Goal: Information Seeking & Learning: Learn about a topic

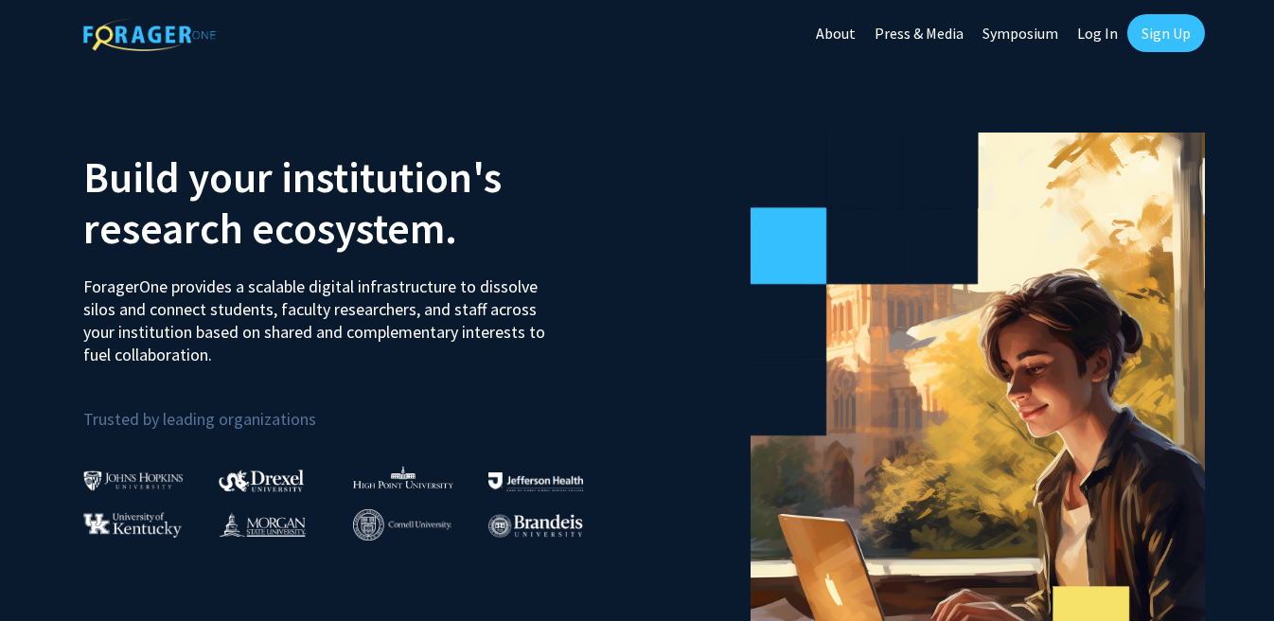
click at [1102, 43] on link "Log In" at bounding box center [1097, 33] width 60 height 66
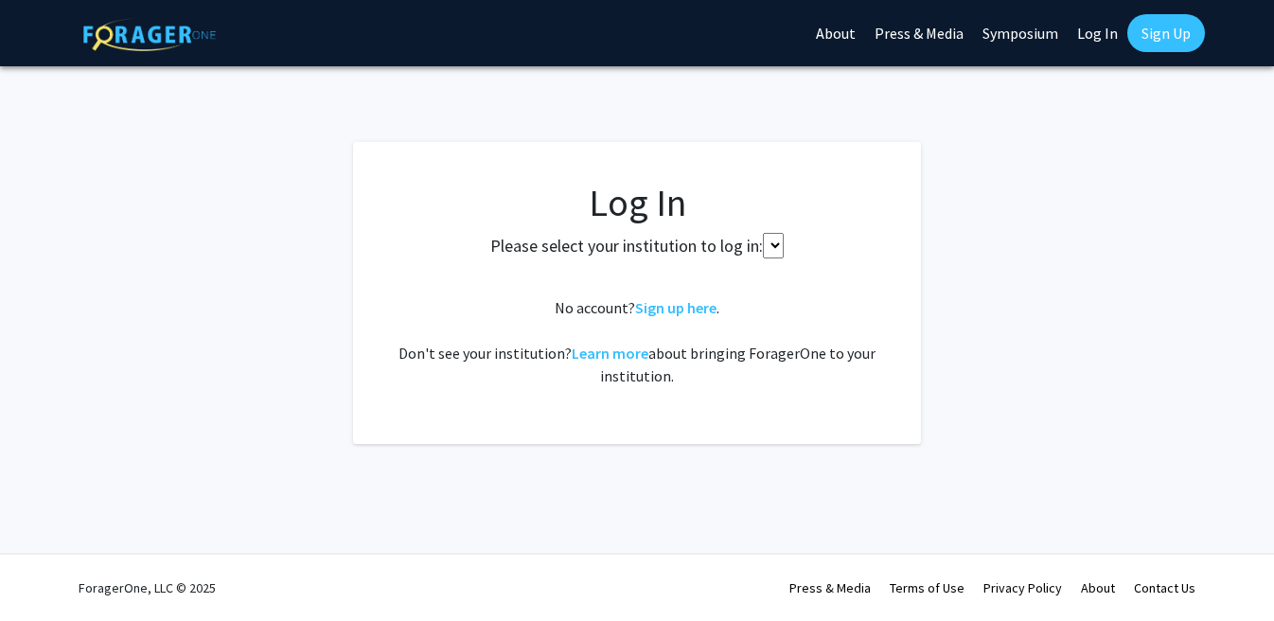
select select
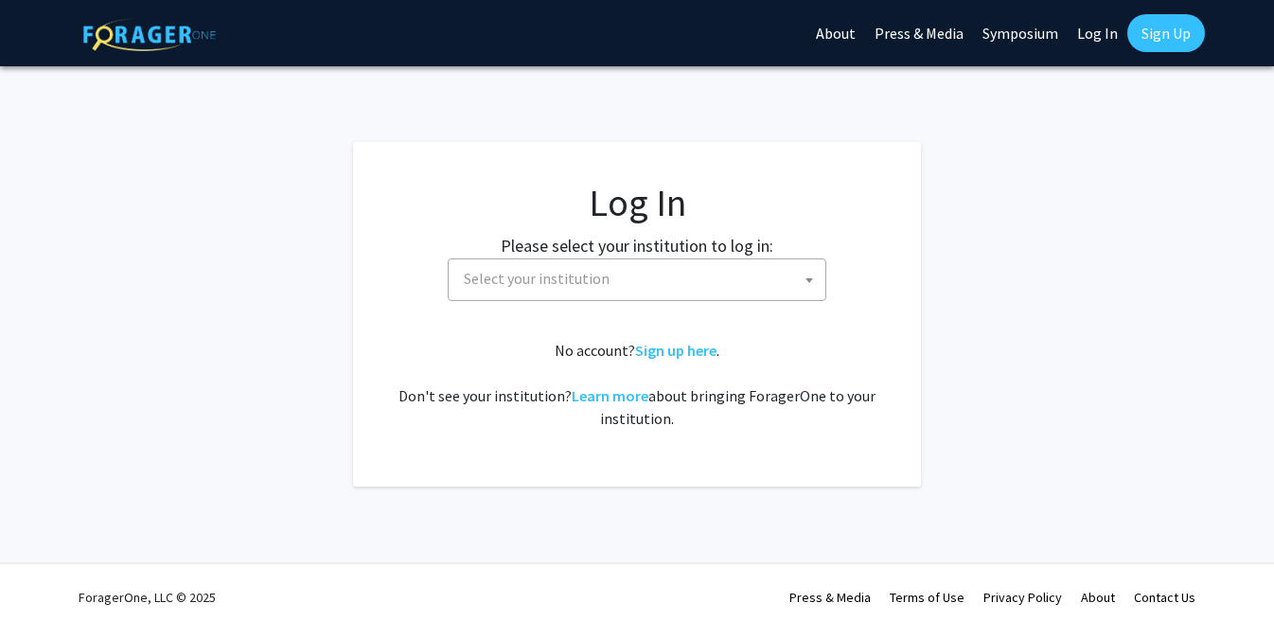
click at [748, 276] on span "Select your institution" at bounding box center [640, 278] width 369 height 39
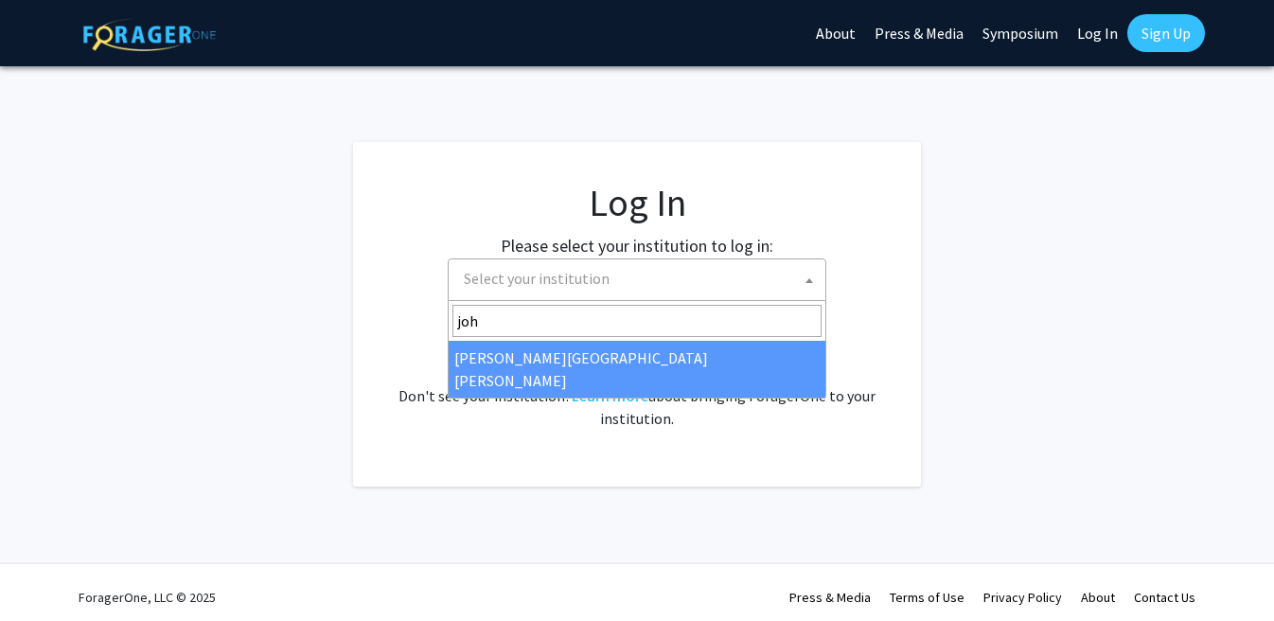
type input "joh"
select select "1"
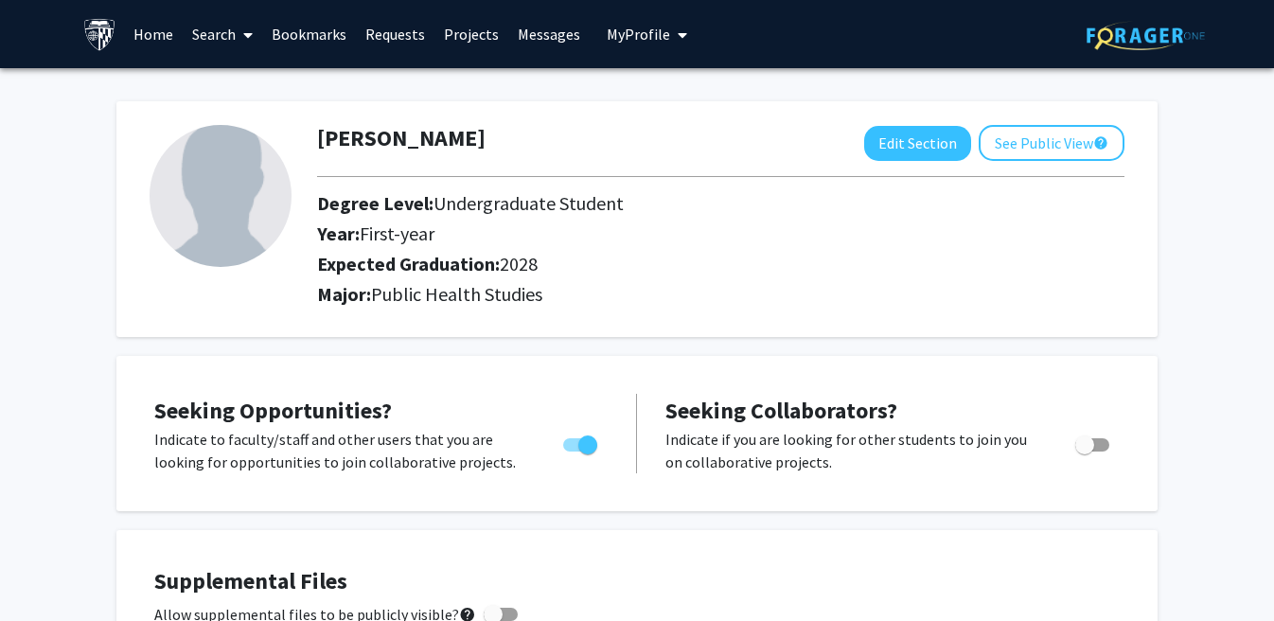
click at [235, 32] on link "Search" at bounding box center [222, 34] width 79 height 66
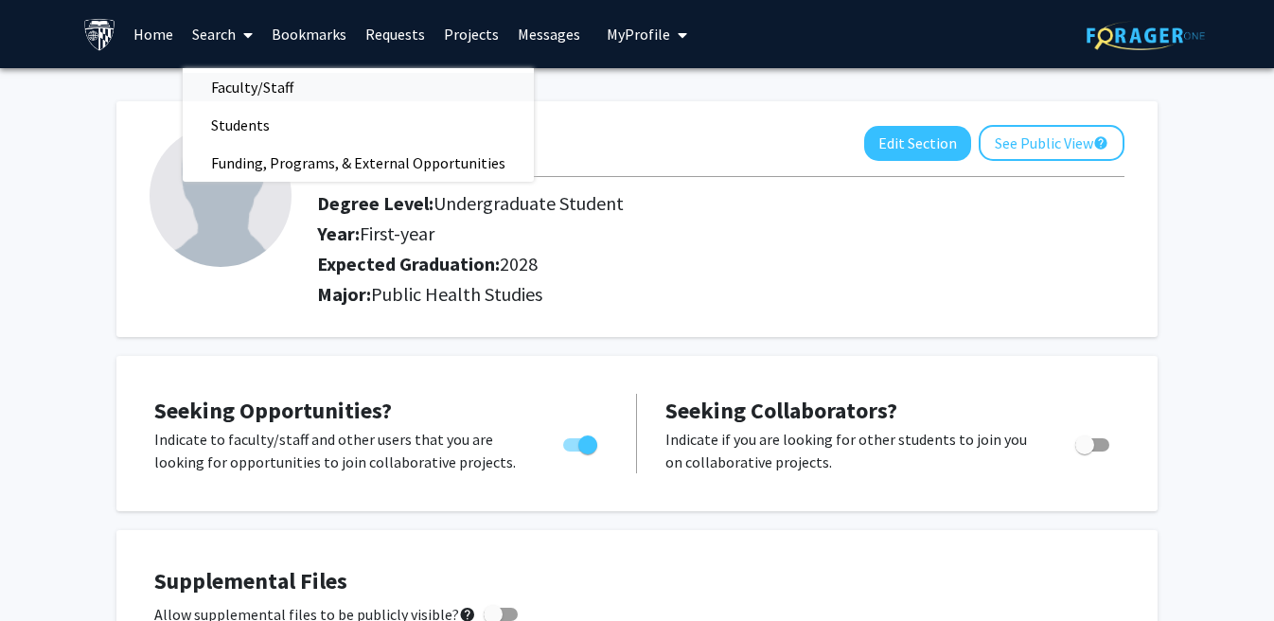
click at [276, 93] on span "Faculty/Staff" at bounding box center [252, 87] width 139 height 38
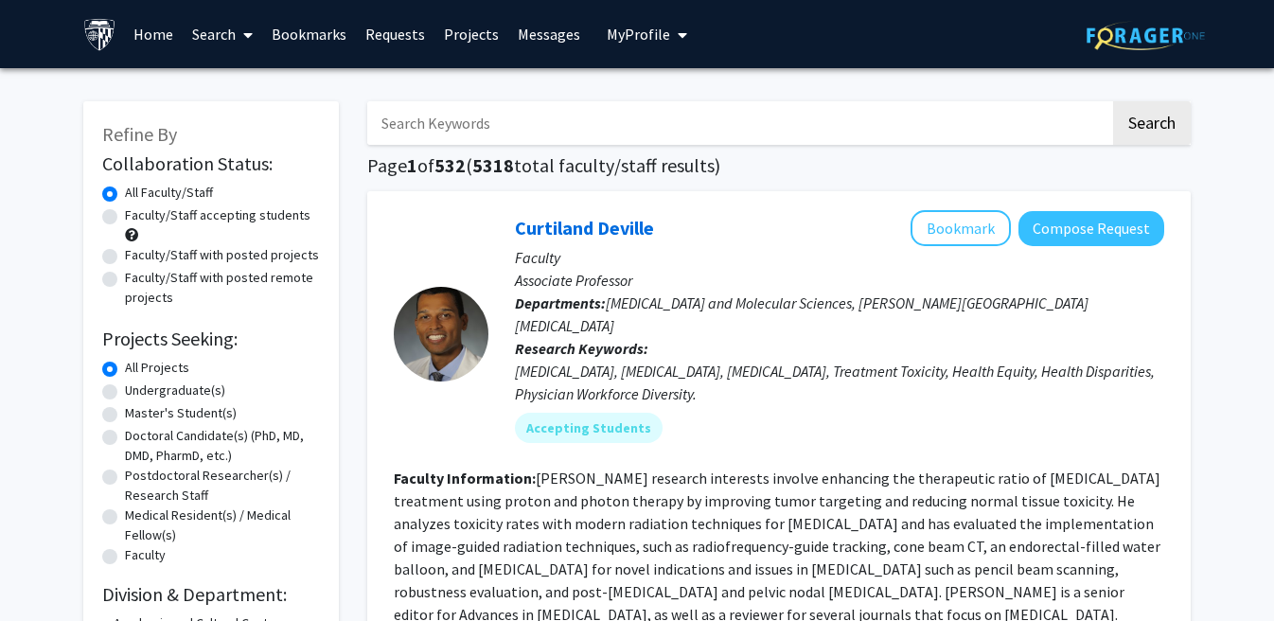
click at [469, 127] on input "Search Keywords" at bounding box center [738, 123] width 743 height 44
type input "[PERSON_NAME]"
click at [1151, 126] on button "Search" at bounding box center [1152, 123] width 78 height 44
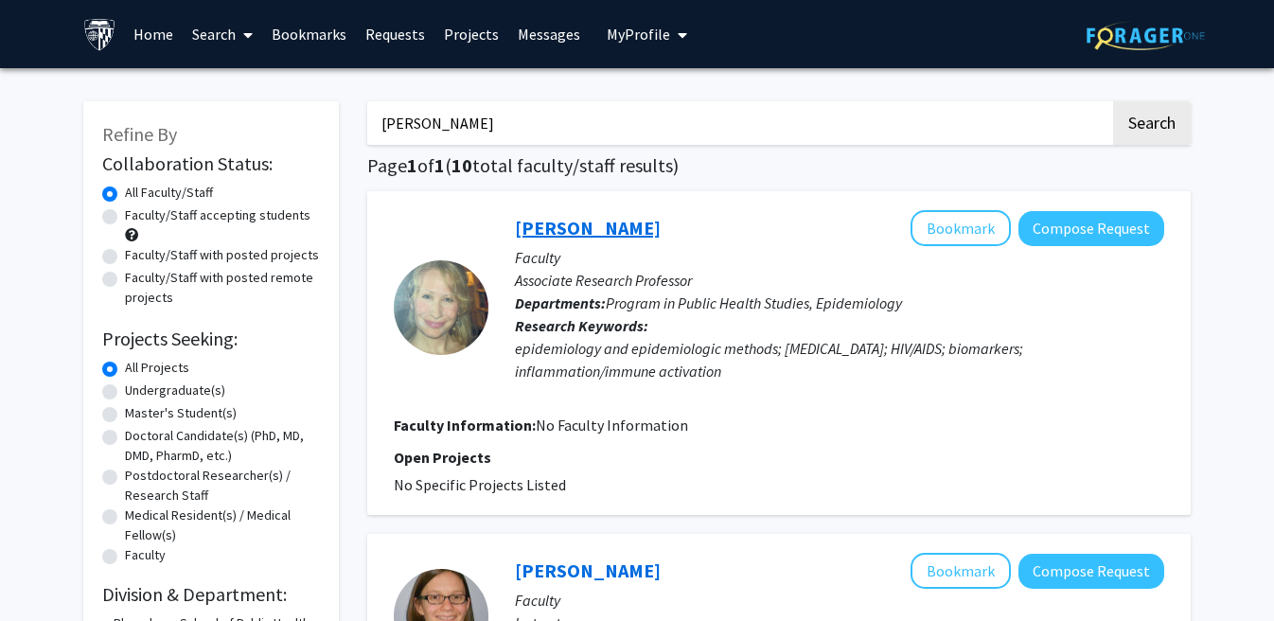
click at [596, 235] on link "[PERSON_NAME]" at bounding box center [588, 228] width 146 height 24
click at [434, 135] on input "[PERSON_NAME]" at bounding box center [738, 123] width 743 height 44
click at [1151, 126] on button "Search" at bounding box center [1152, 123] width 78 height 44
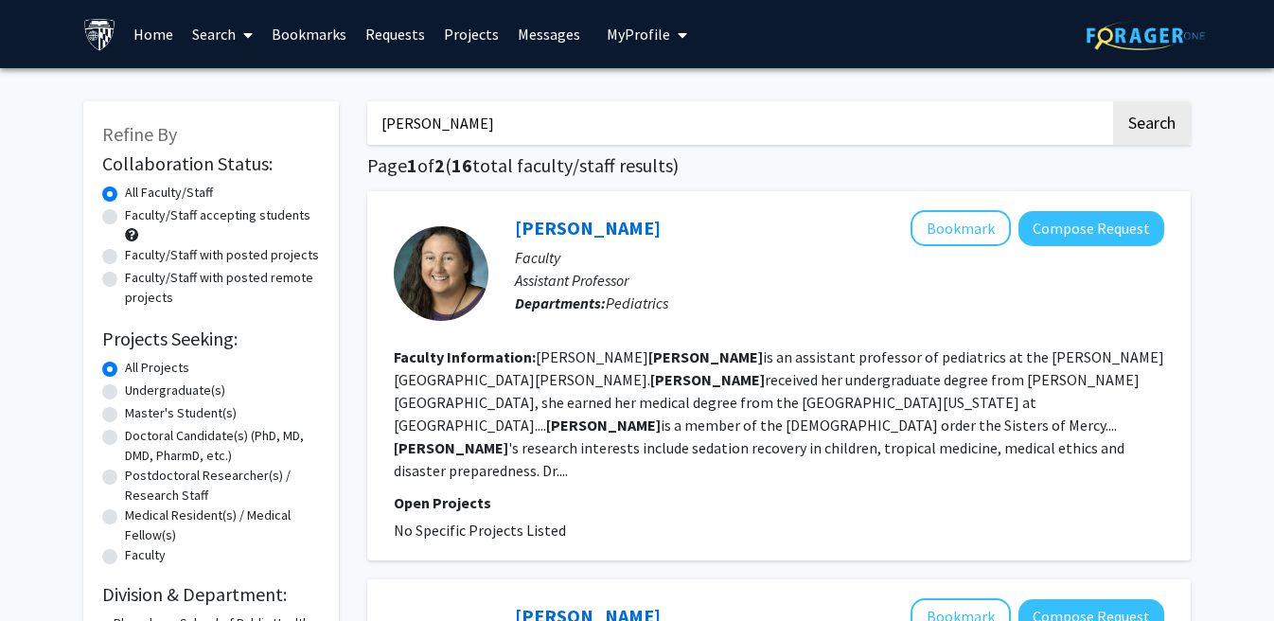
click at [414, 128] on input "[PERSON_NAME]" at bounding box center [738, 123] width 743 height 44
click at [1151, 126] on button "Search" at bounding box center [1152, 123] width 78 height 44
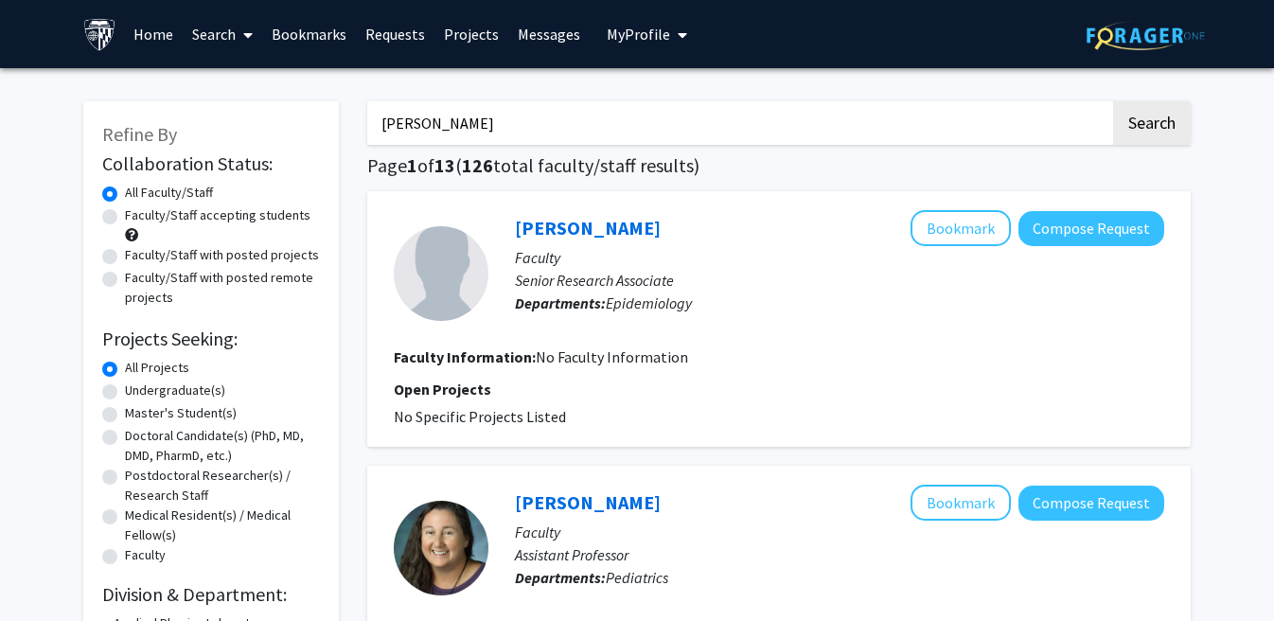
click at [516, 122] on input "[PERSON_NAME]" at bounding box center [738, 123] width 743 height 44
click at [1151, 126] on button "Search" at bounding box center [1152, 123] width 78 height 44
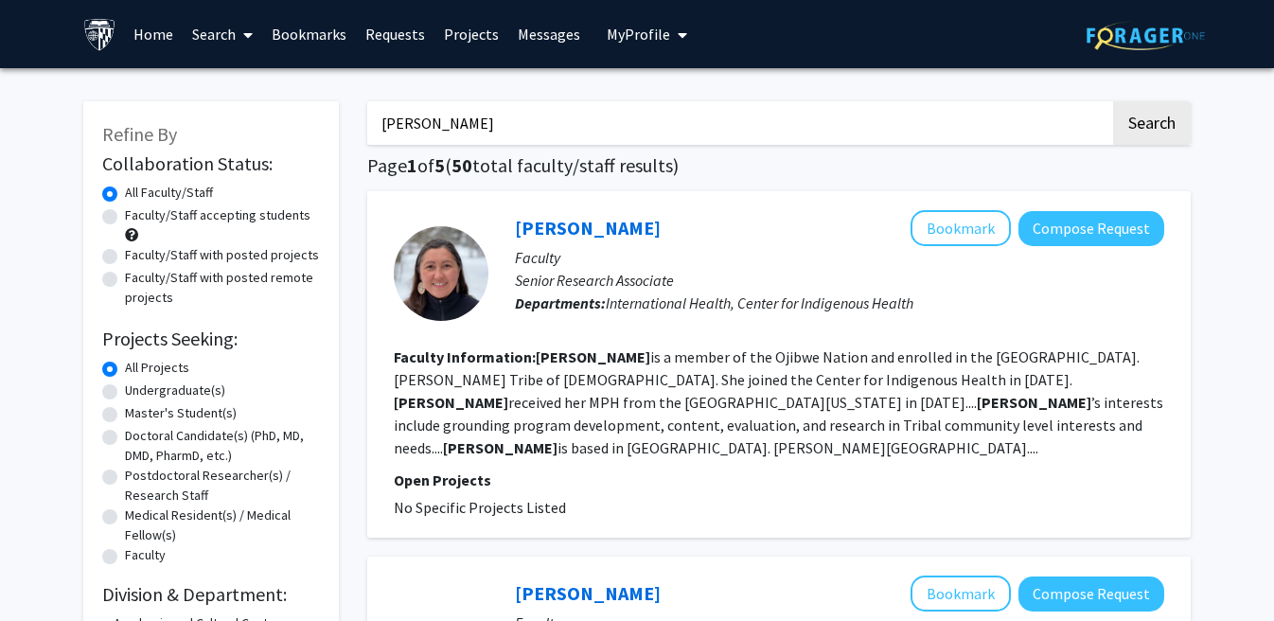
type input "[PERSON_NAME]"
click at [1151, 126] on button "Search" at bounding box center [1152, 123] width 78 height 44
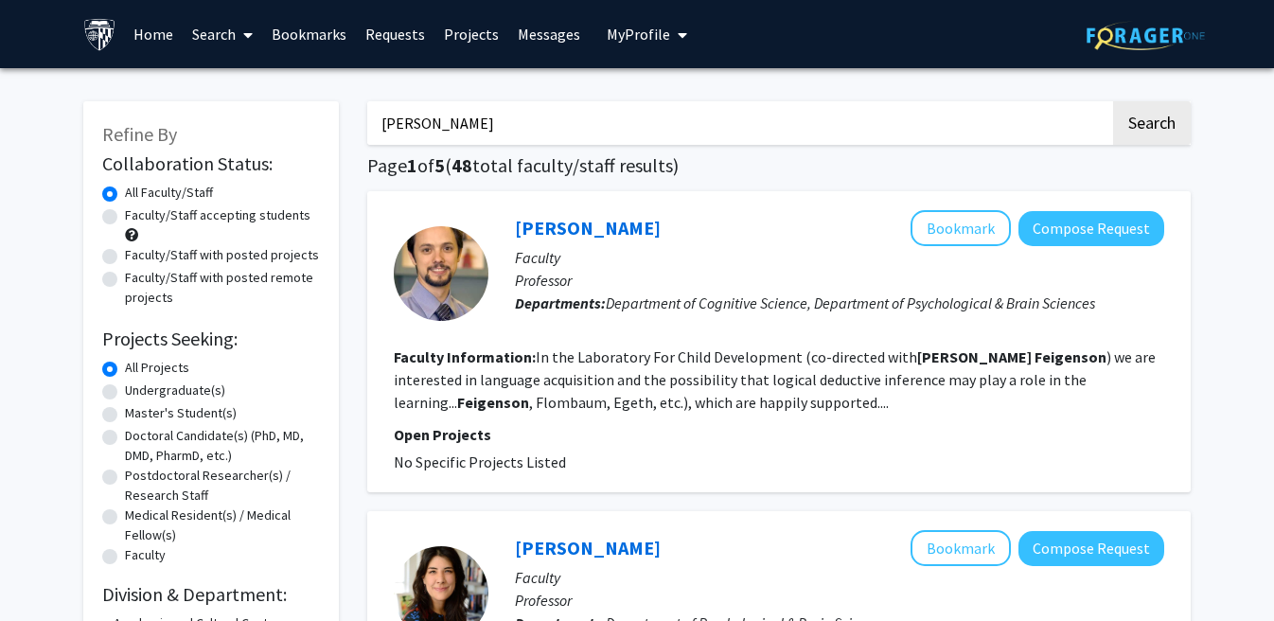
click at [459, 122] on input "[PERSON_NAME]" at bounding box center [738, 123] width 743 height 44
paste input "[PERSON_NAME] Torroella"
click at [1151, 126] on button "Search" at bounding box center [1152, 123] width 78 height 44
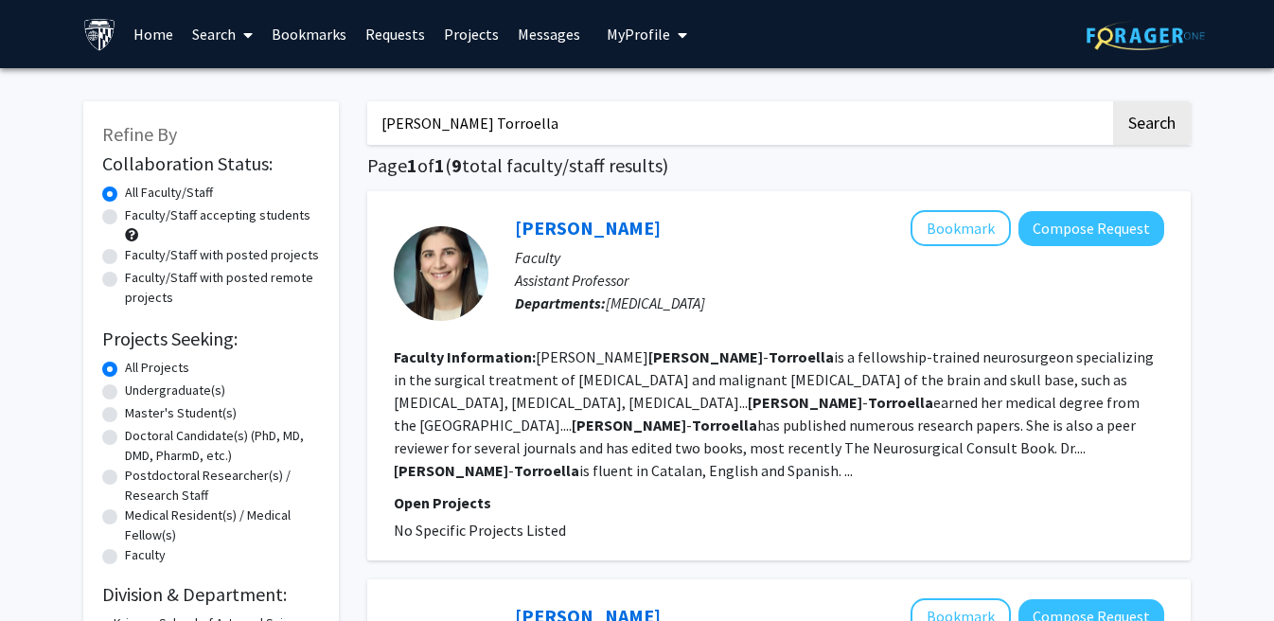
click at [541, 119] on input "[PERSON_NAME] Torroella" at bounding box center [738, 123] width 743 height 44
type input "lsa feigenson"
click at [1151, 126] on button "Search" at bounding box center [1152, 123] width 78 height 44
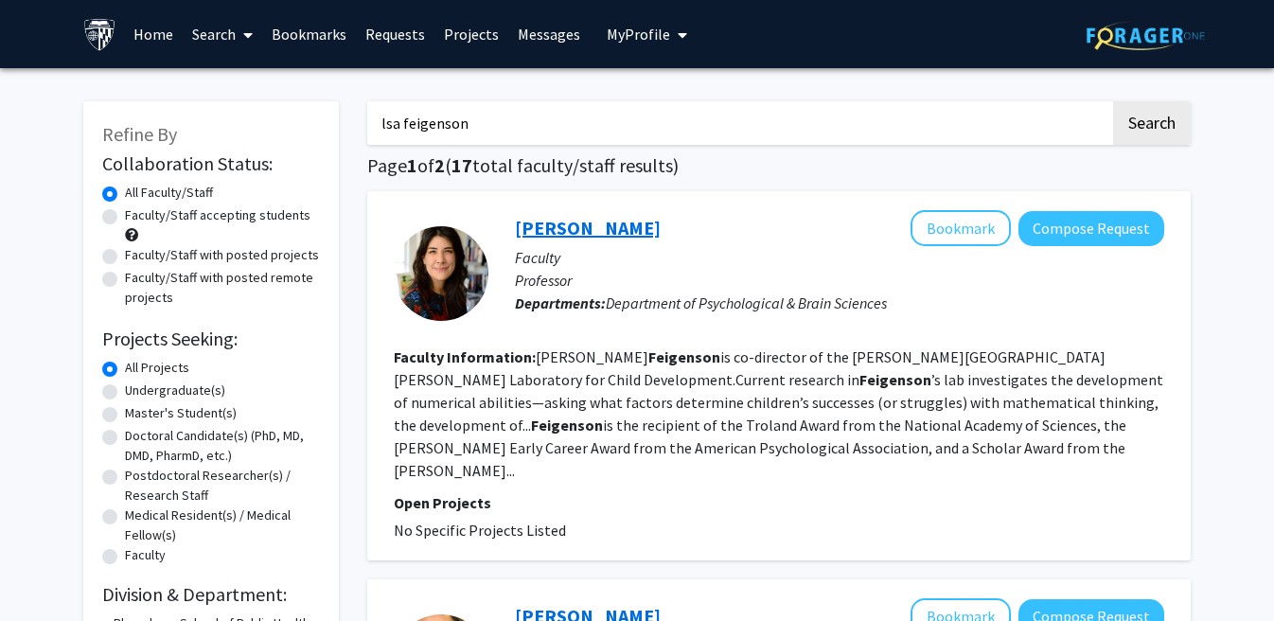
click at [616, 235] on link "[PERSON_NAME]" at bounding box center [588, 228] width 146 height 24
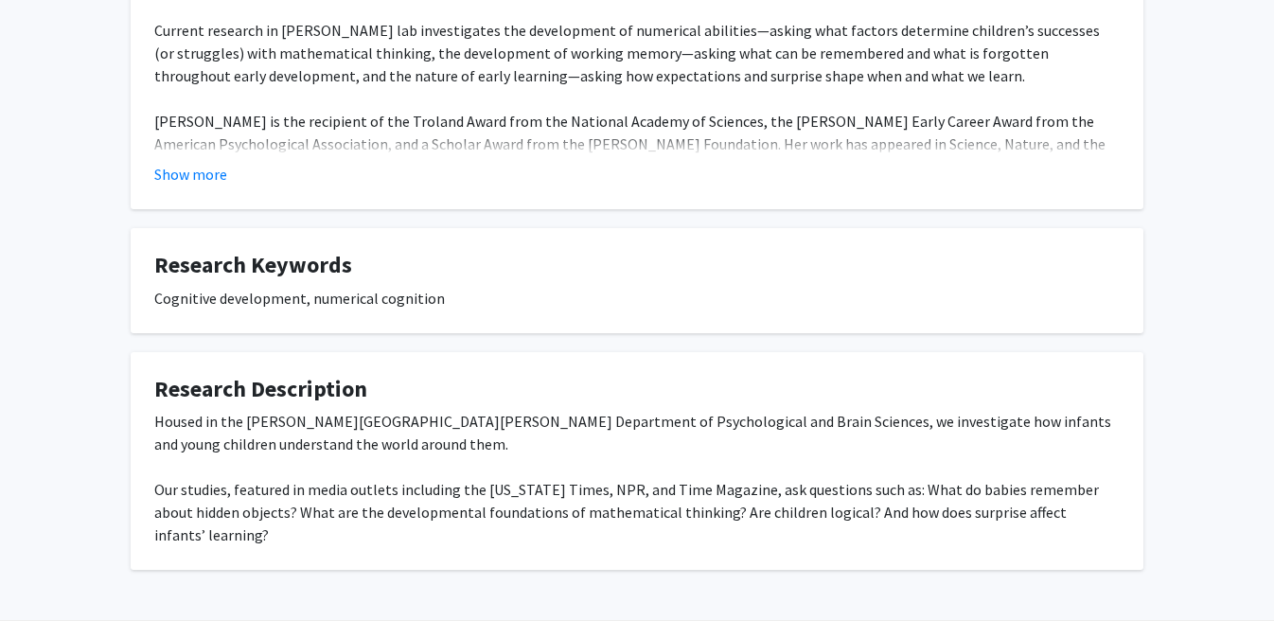
scroll to position [264, 0]
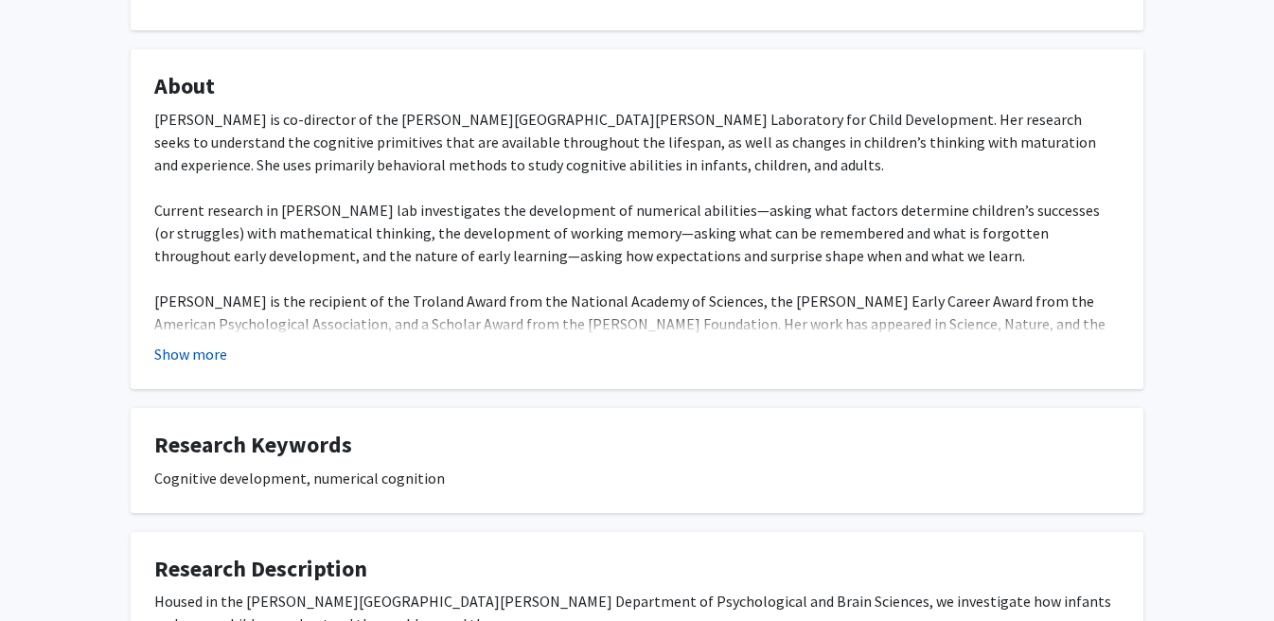
click at [220, 360] on button "Show more" at bounding box center [190, 354] width 73 height 23
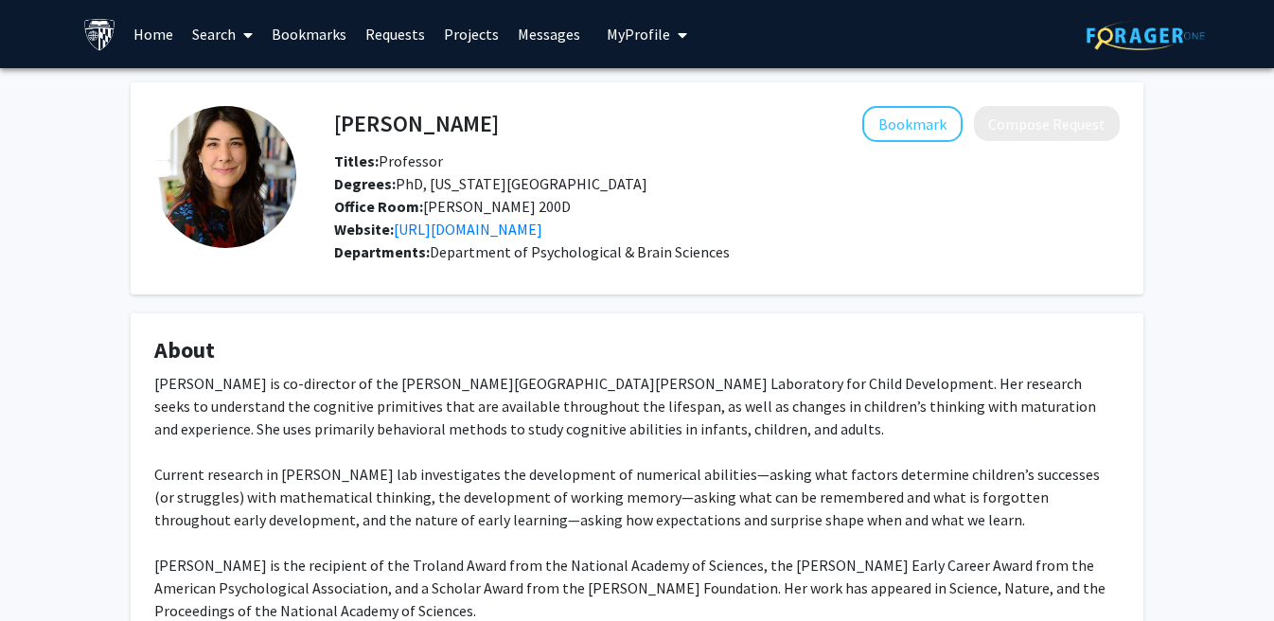
scroll to position [0, 0]
click at [542, 231] on link "[URL][DOMAIN_NAME]" at bounding box center [468, 229] width 149 height 19
drag, startPoint x: 491, startPoint y: 134, endPoint x: 333, endPoint y: 118, distance: 158.8
click at [333, 118] on div "[PERSON_NAME] Bookmark Compose Request" at bounding box center [727, 124] width 814 height 36
drag, startPoint x: 334, startPoint y: 119, endPoint x: 471, endPoint y: 117, distance: 137.2
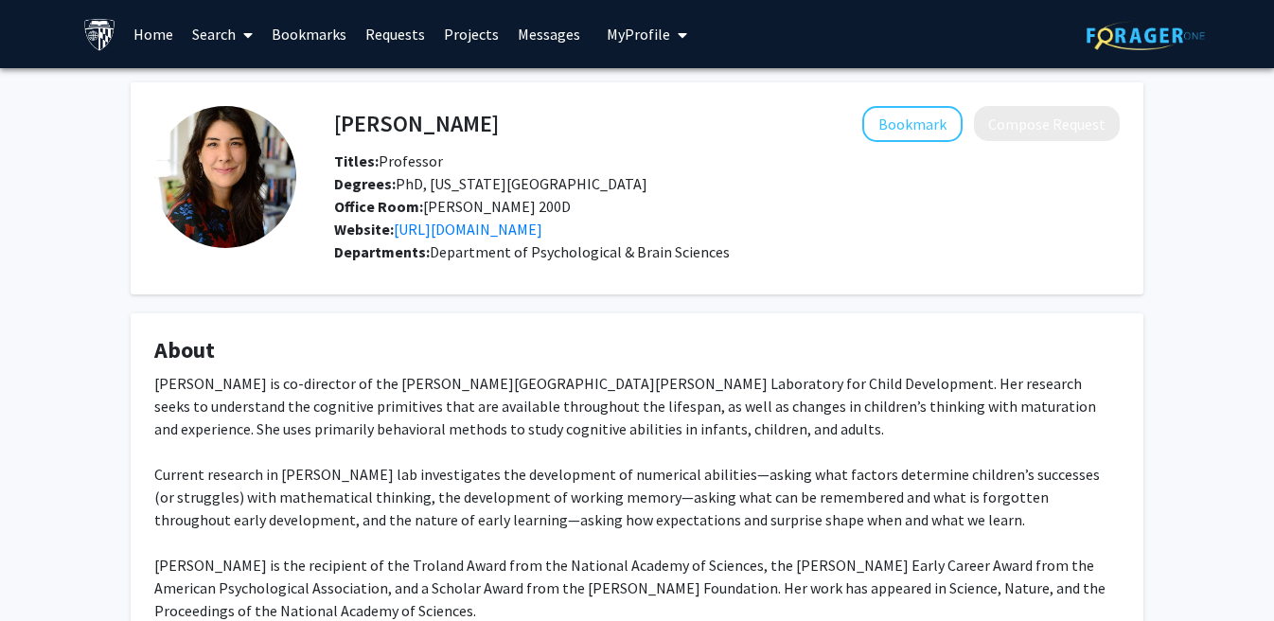
click at [472, 118] on h4 "[PERSON_NAME]" at bounding box center [416, 123] width 165 height 35
copy h4 "[PERSON_NAME]"
click at [502, 178] on span "Degrees: PhD, [US_STATE][GEOGRAPHIC_DATA]" at bounding box center [490, 183] width 313 height 19
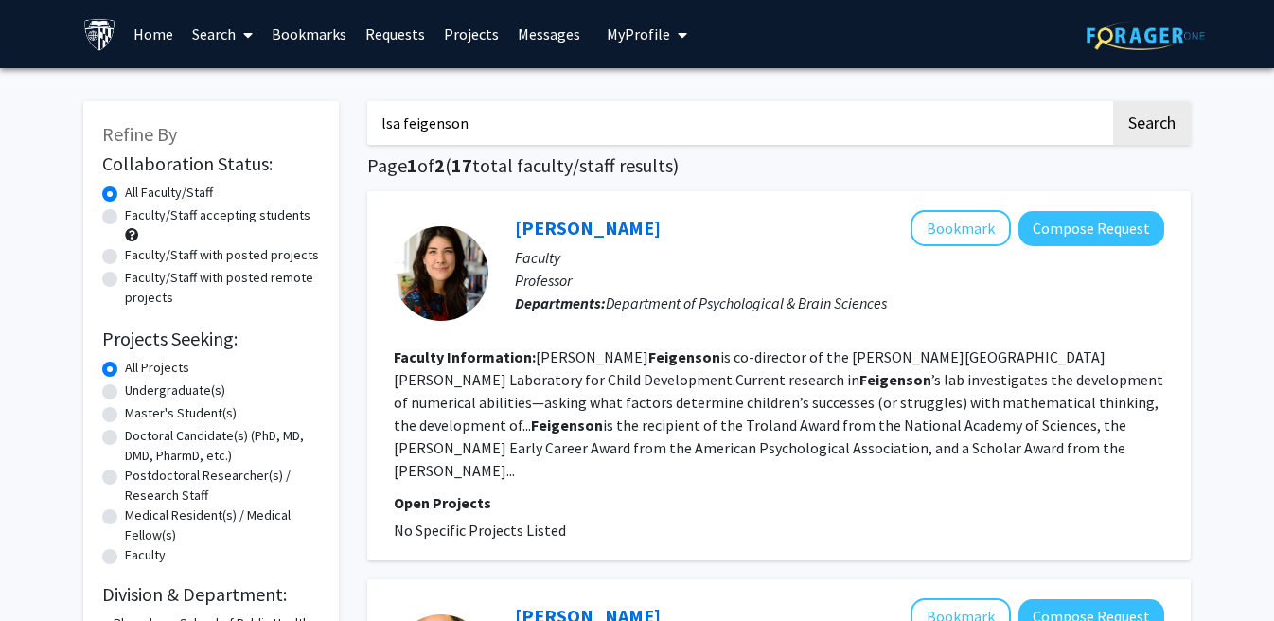
click at [467, 130] on input "lsa feigenson" at bounding box center [738, 123] width 743 height 44
type input "s"
type input "child psychology"
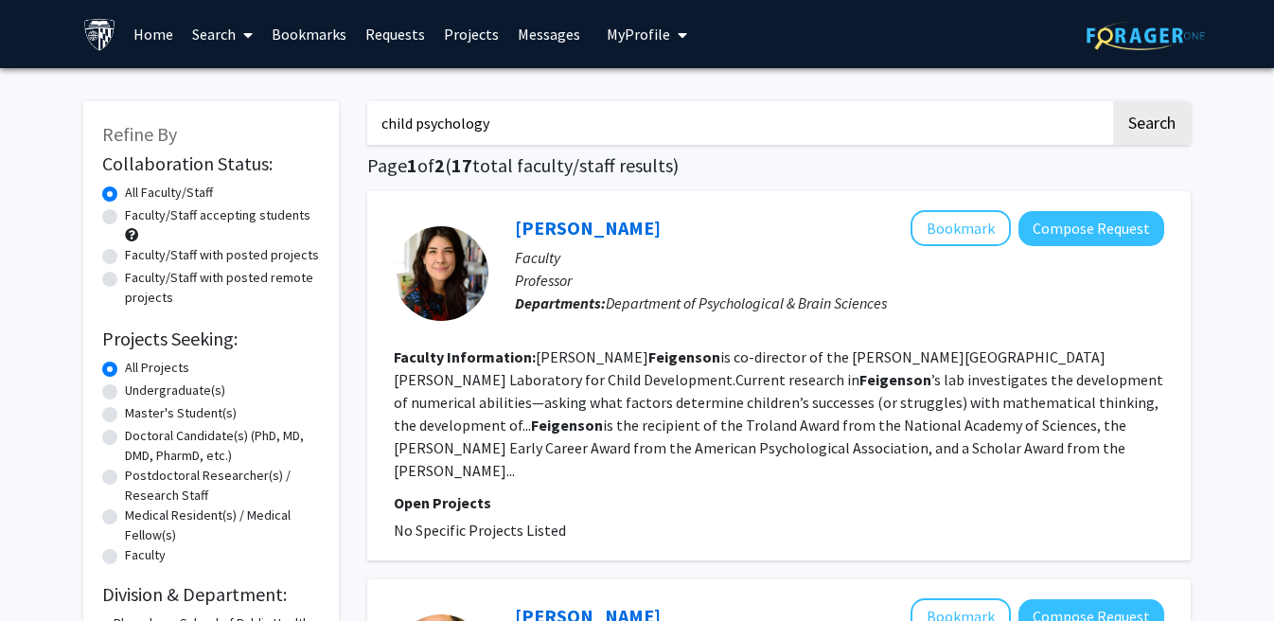
click at [1151, 126] on button "Search" at bounding box center [1152, 123] width 78 height 44
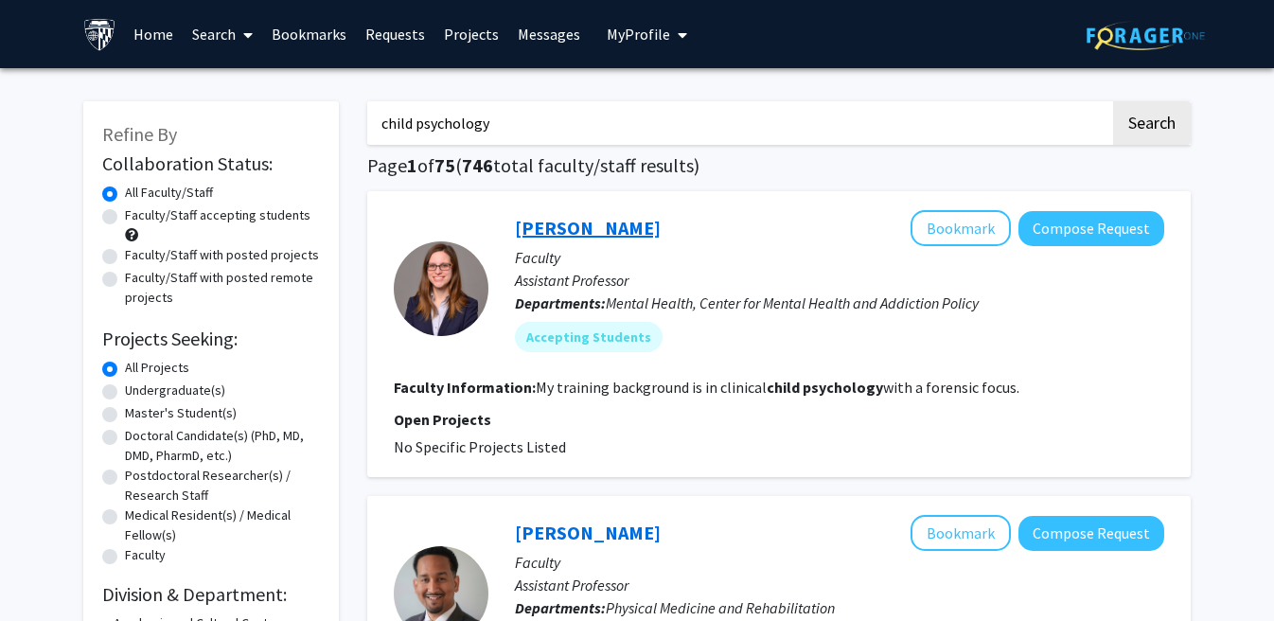
click at [588, 229] on link "[PERSON_NAME]" at bounding box center [588, 228] width 146 height 24
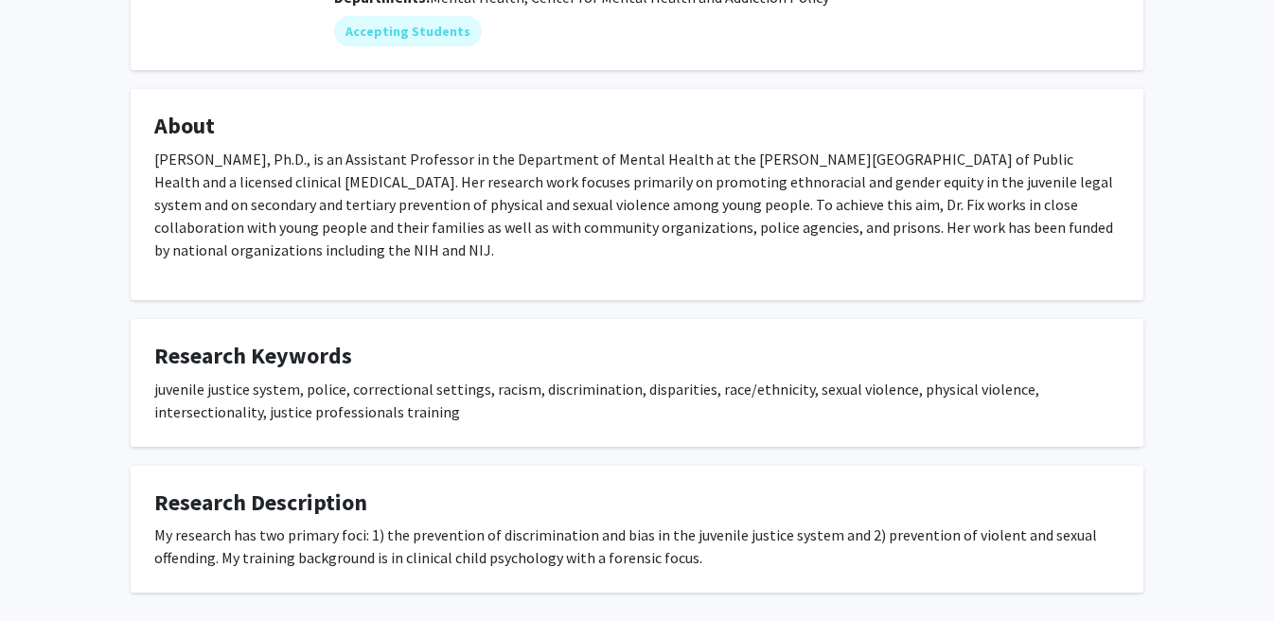
scroll to position [282, 0]
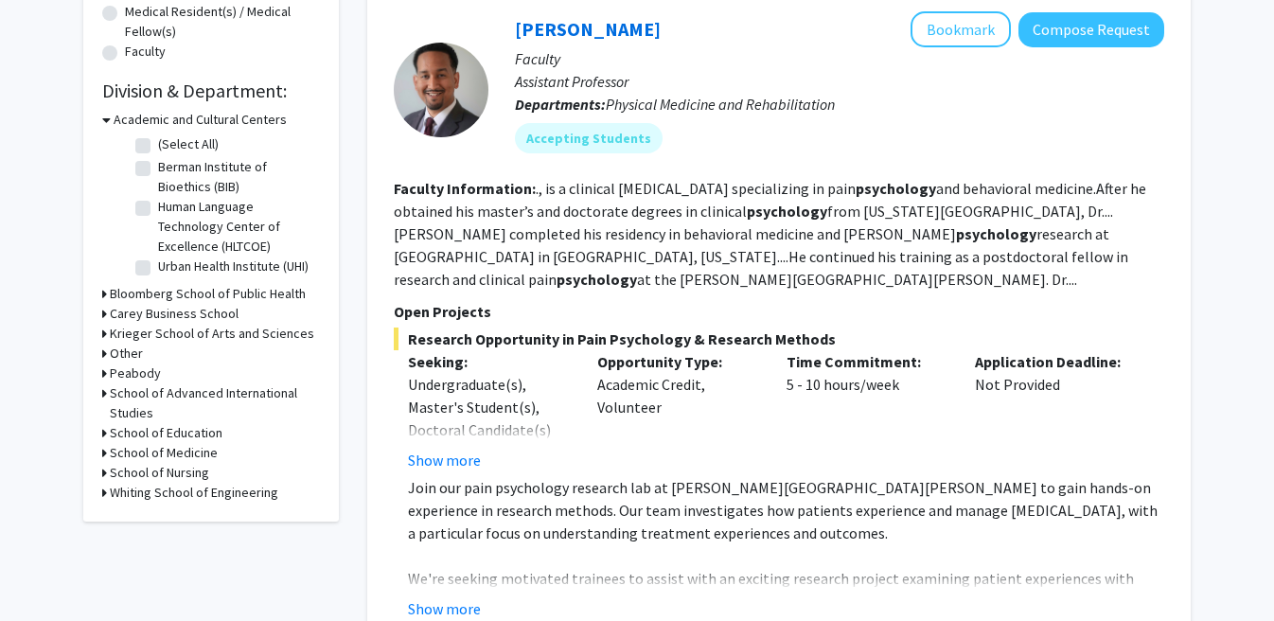
scroll to position [428, 0]
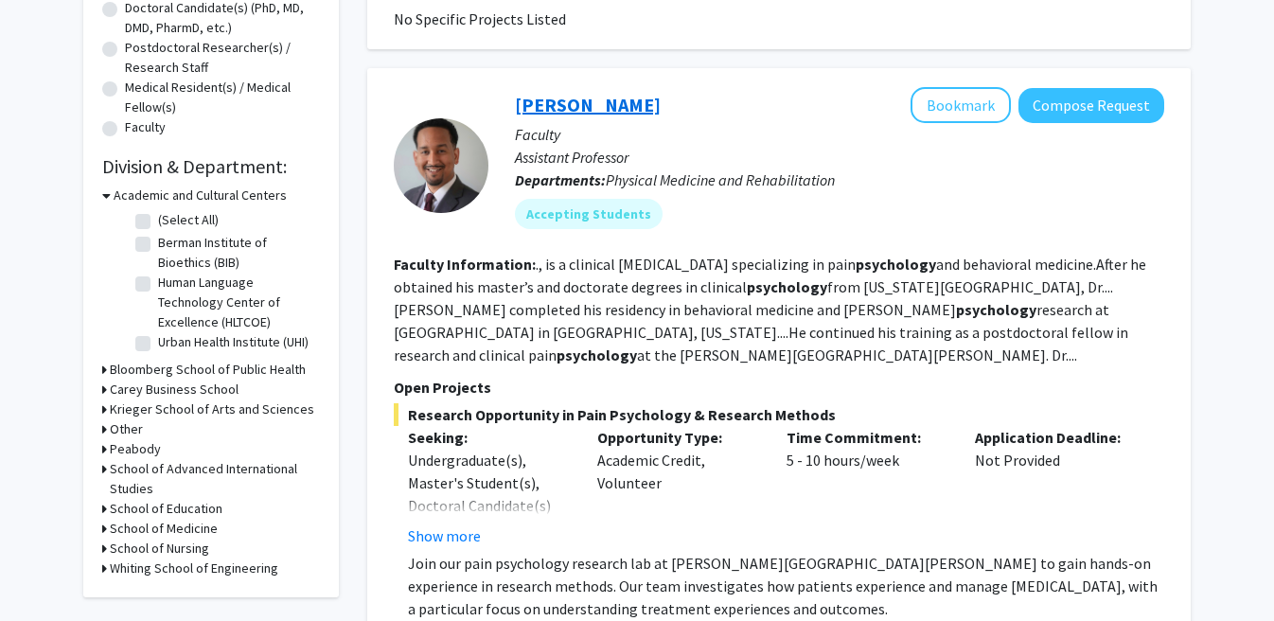
click at [552, 112] on link "[PERSON_NAME]" at bounding box center [588, 105] width 146 height 24
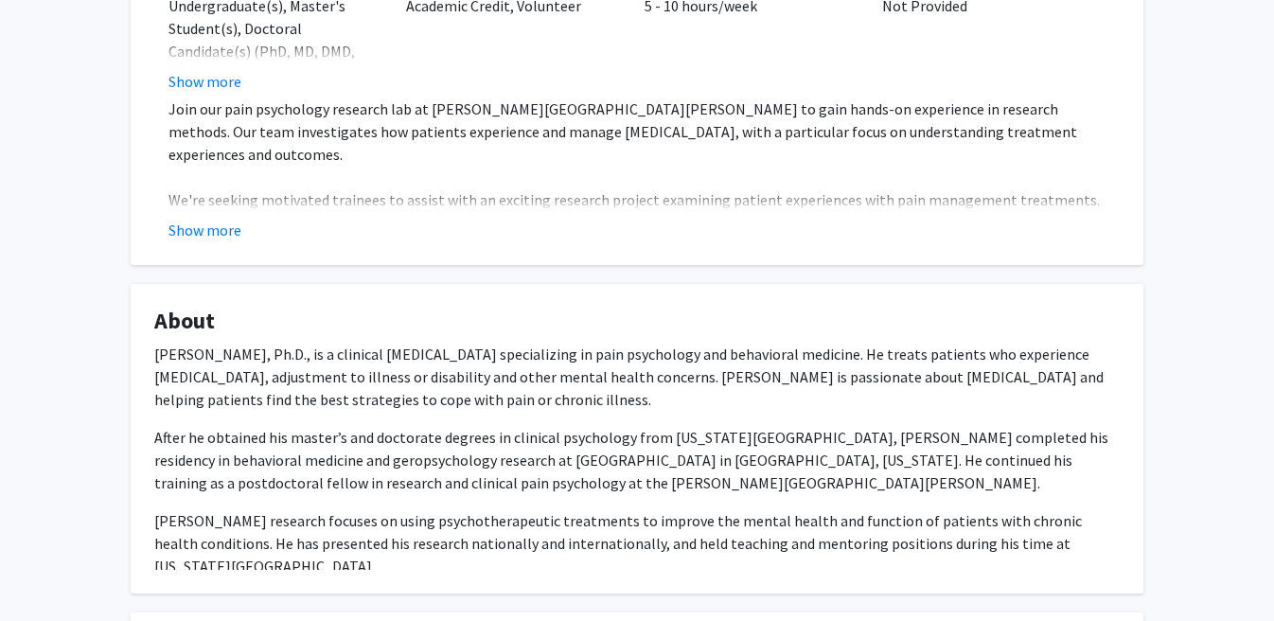
scroll to position [331, 0]
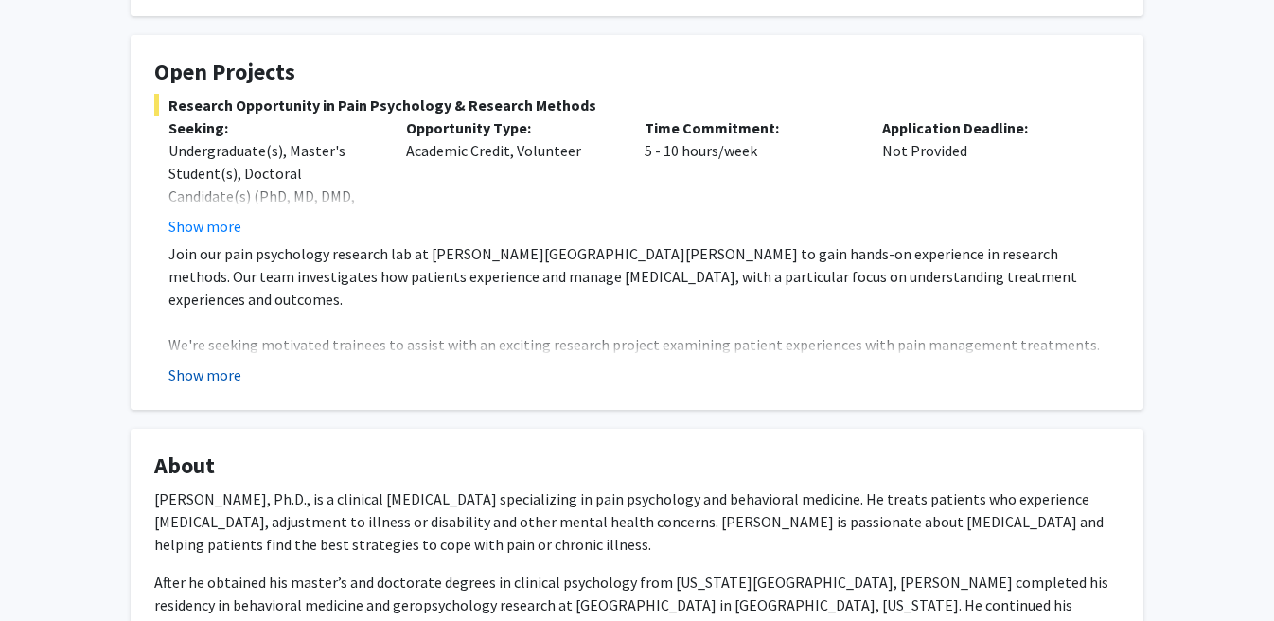
click at [217, 363] on button "Show more" at bounding box center [204, 374] width 73 height 23
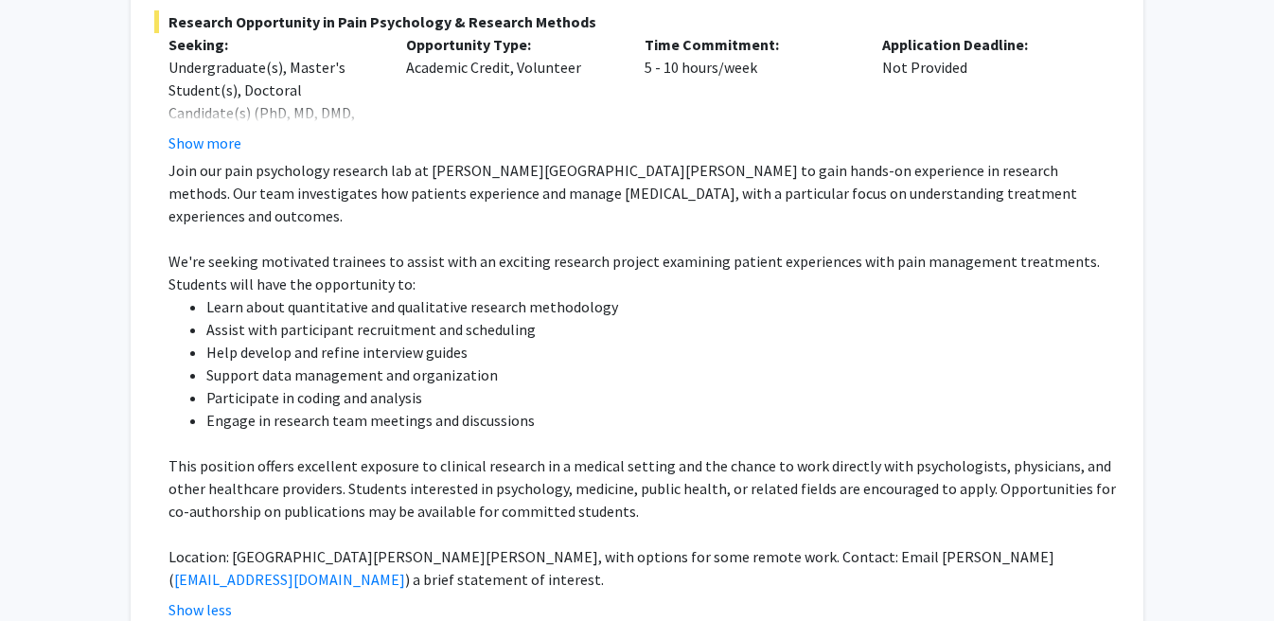
scroll to position [420, 0]
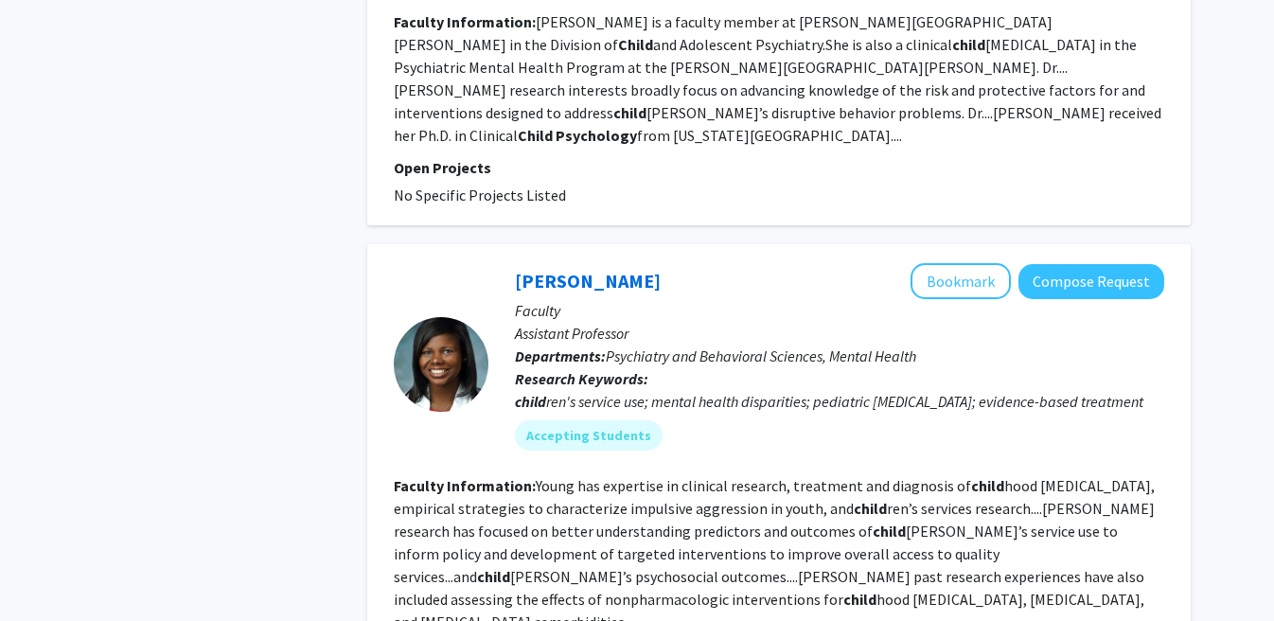
scroll to position [1398, 0]
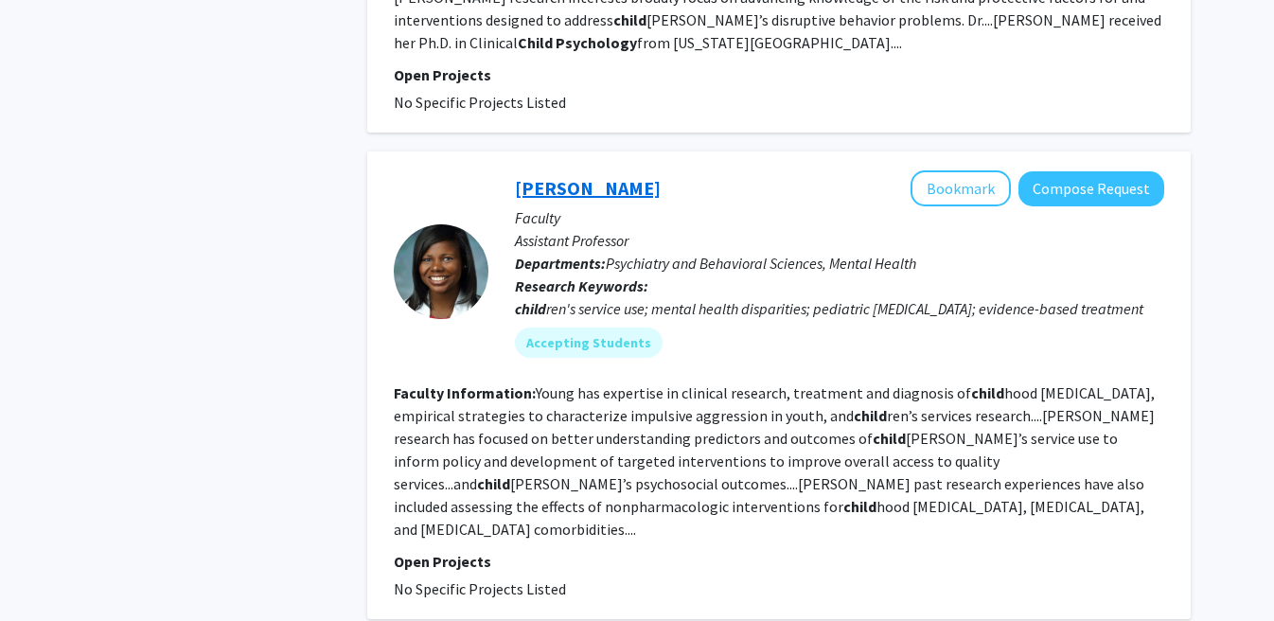
click at [574, 176] on link "[PERSON_NAME]" at bounding box center [588, 188] width 146 height 24
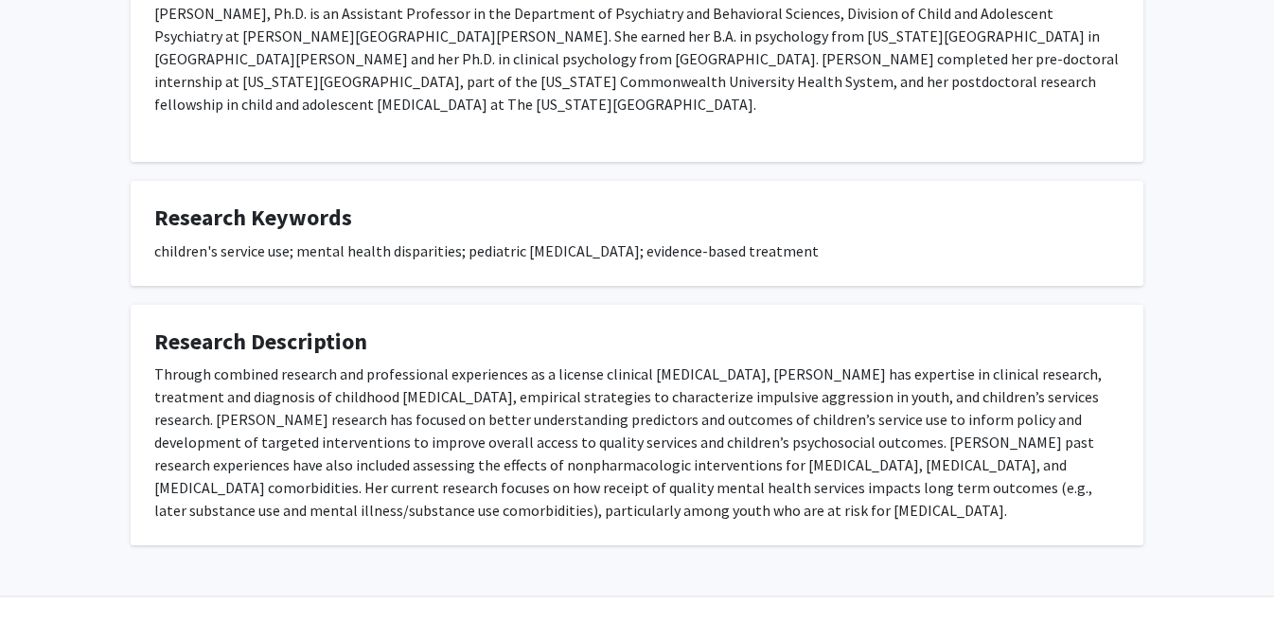
scroll to position [431, 0]
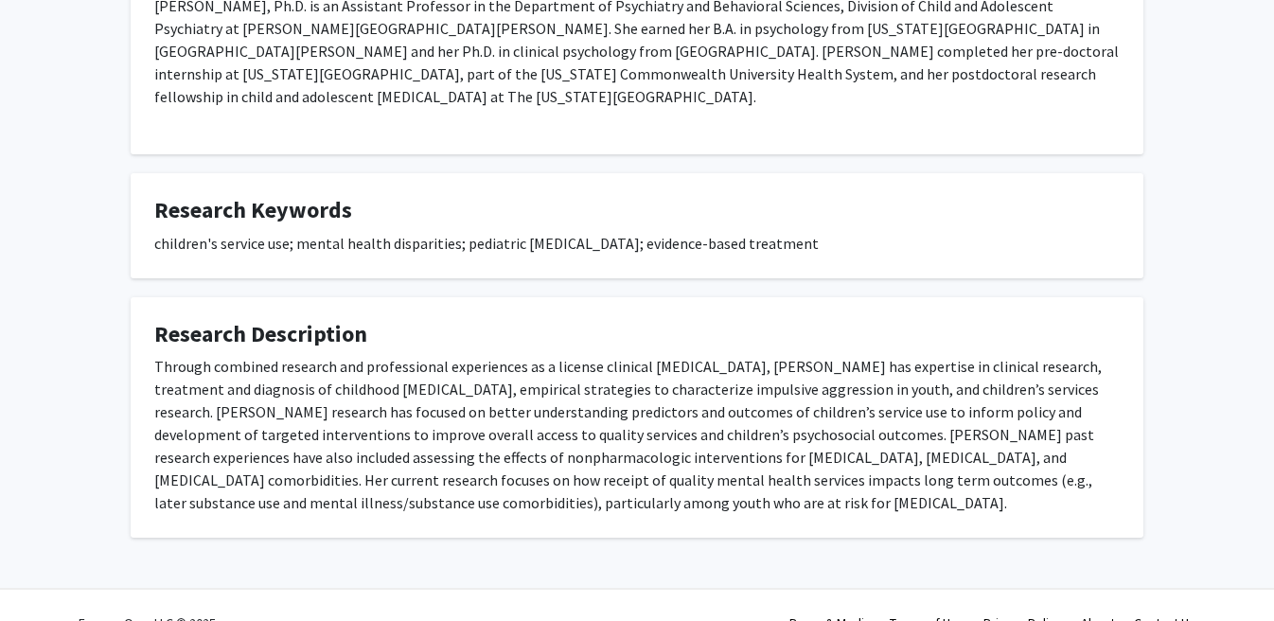
click at [511, 518] on div "[PERSON_NAME] Bookmark Compose Request Titles: Assistant Professor Degrees: M.A…" at bounding box center [637, 118] width 1274 height 961
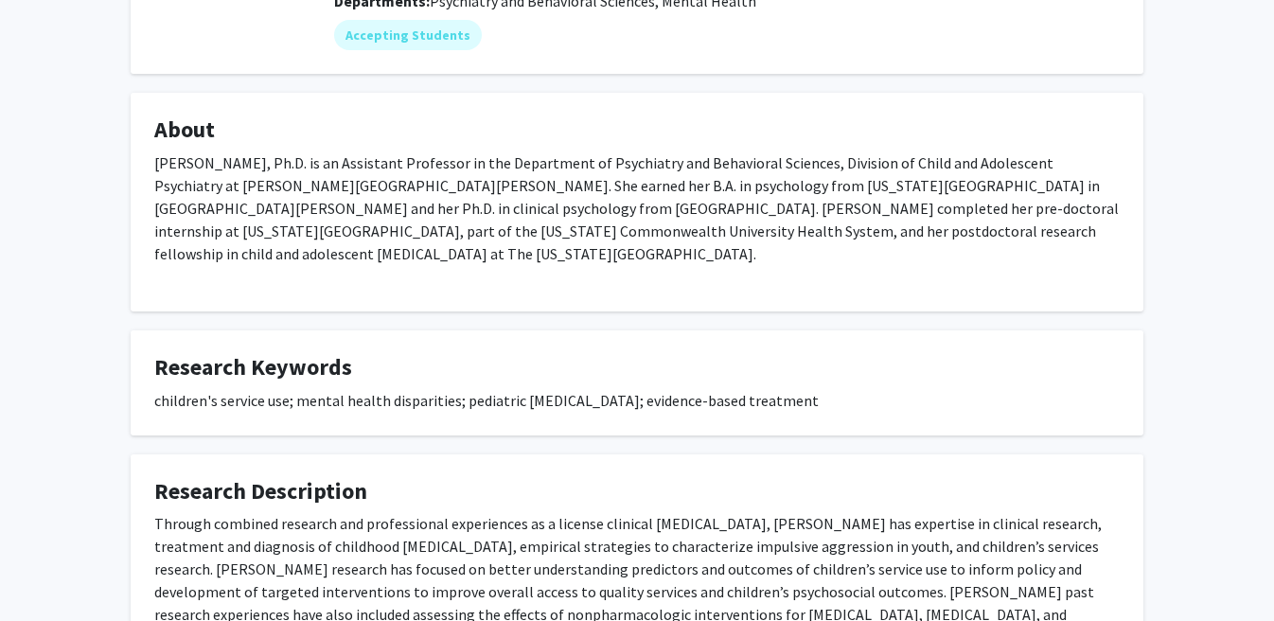
scroll to position [37, 0]
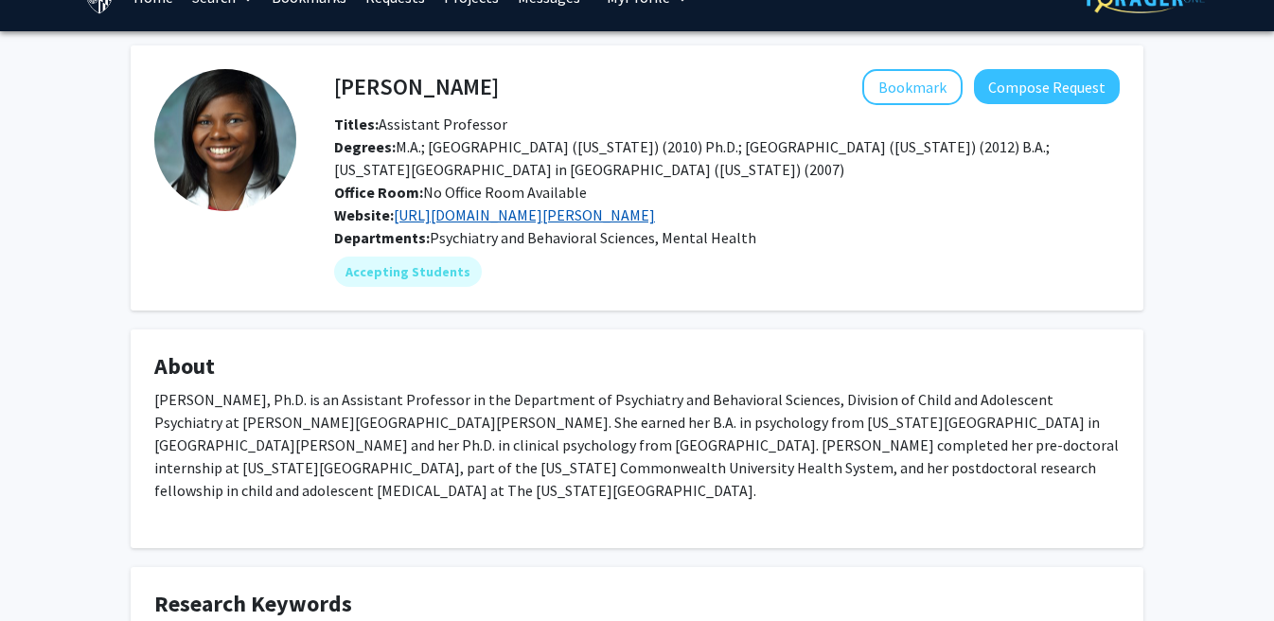
click at [655, 216] on link "[URL][DOMAIN_NAME][PERSON_NAME]" at bounding box center [524, 214] width 261 height 19
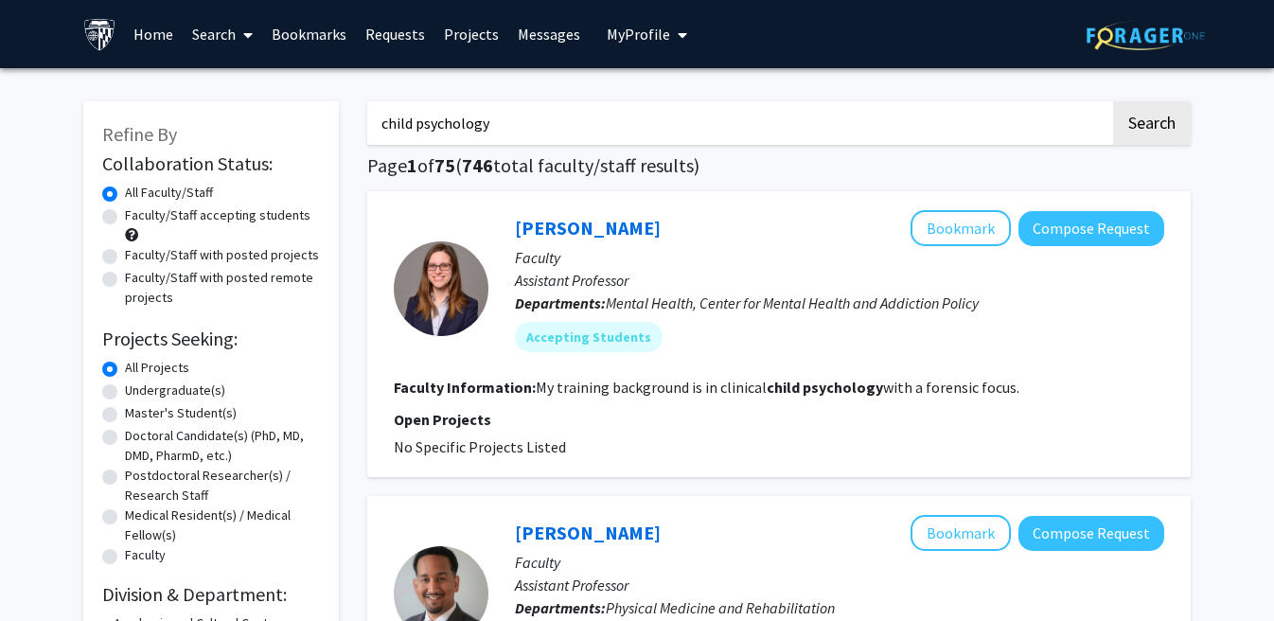
click at [204, 218] on label "Faculty/Staff accepting students" at bounding box center [217, 215] width 185 height 20
click at [137, 218] on input "Faculty/Staff accepting students" at bounding box center [131, 211] width 12 height 12
radio input "true"
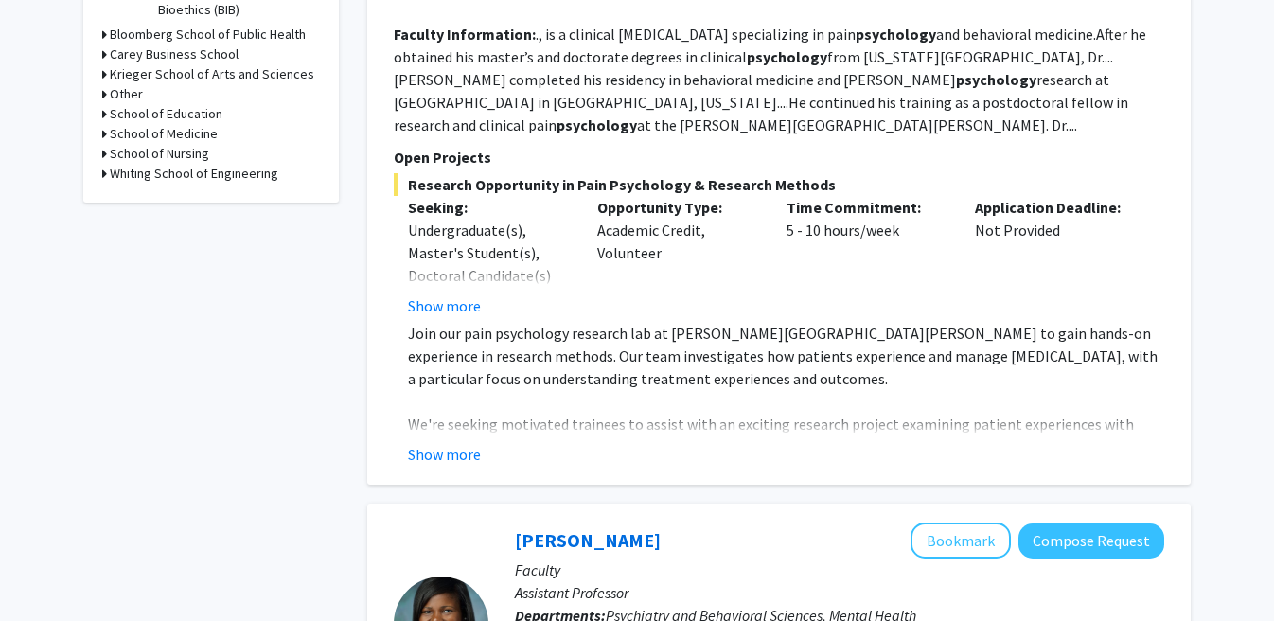
scroll to position [626, 0]
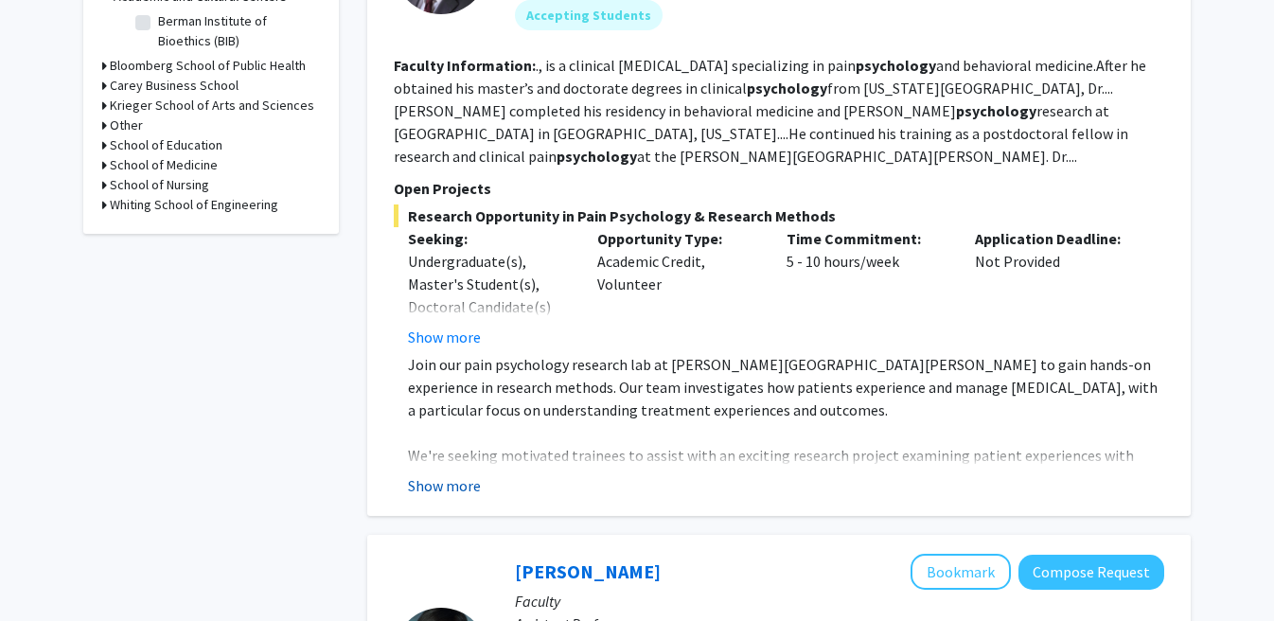
click at [465, 484] on button "Show more" at bounding box center [444, 485] width 73 height 23
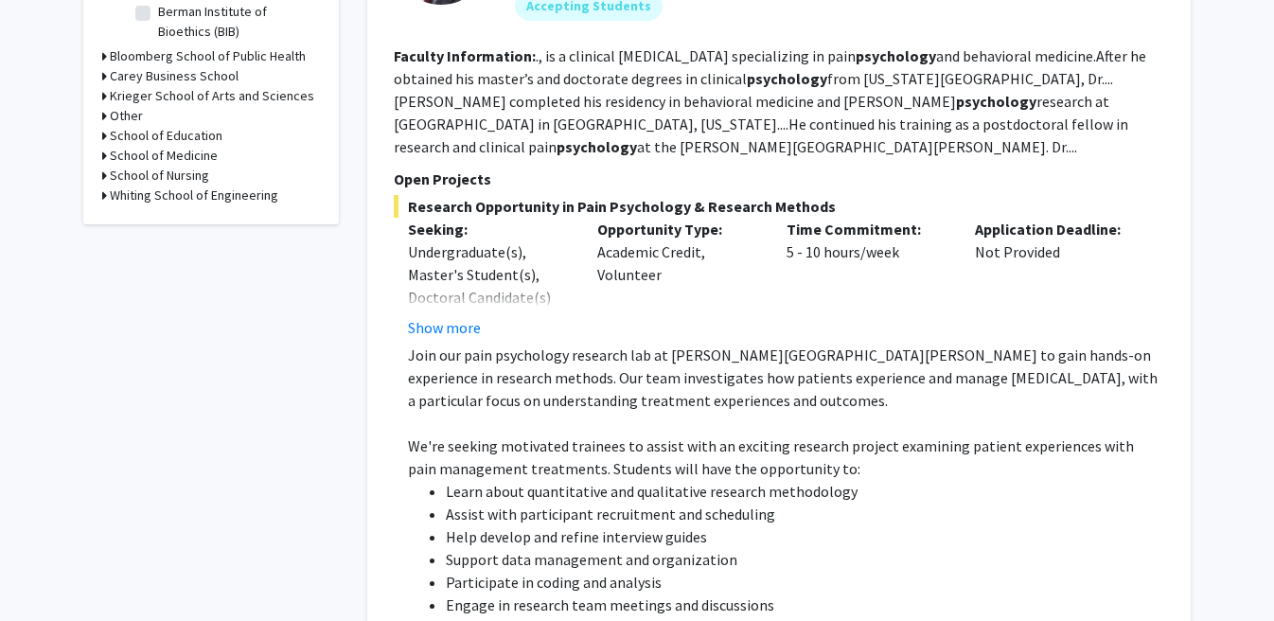
scroll to position [632, 0]
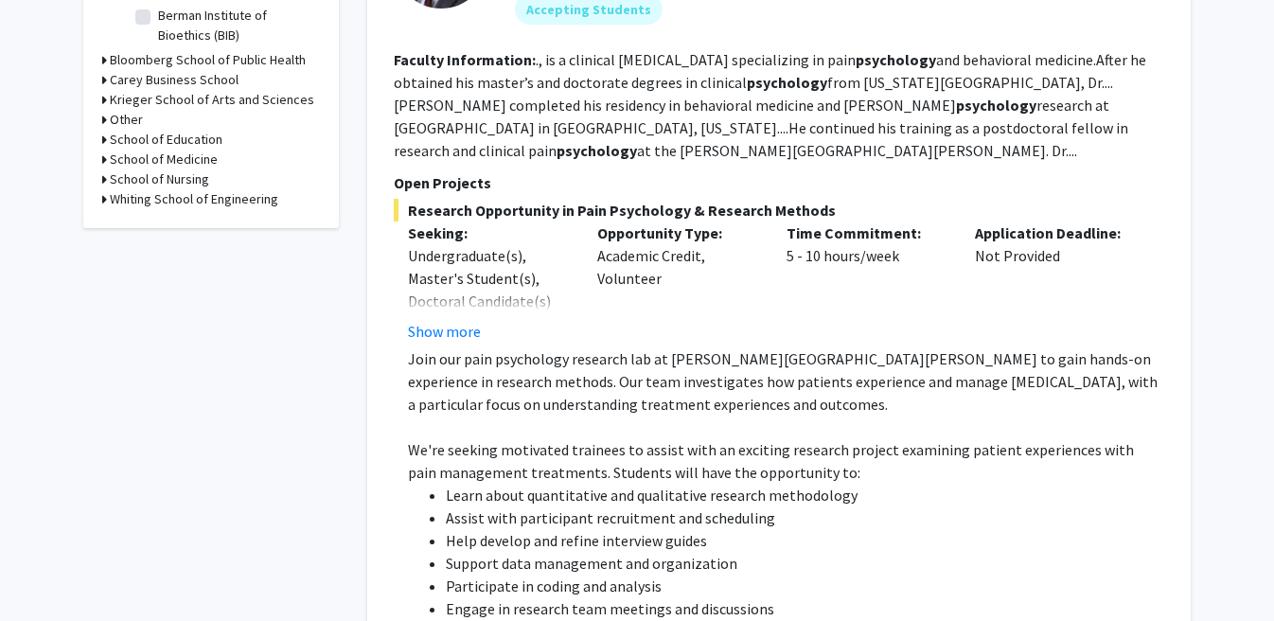
click at [461, 318] on fg-read-more "Undergraduate(s), Master's Student(s), Doctoral Candidate(s) (PhD, MD, DMD, Pha…" at bounding box center [488, 293] width 161 height 98
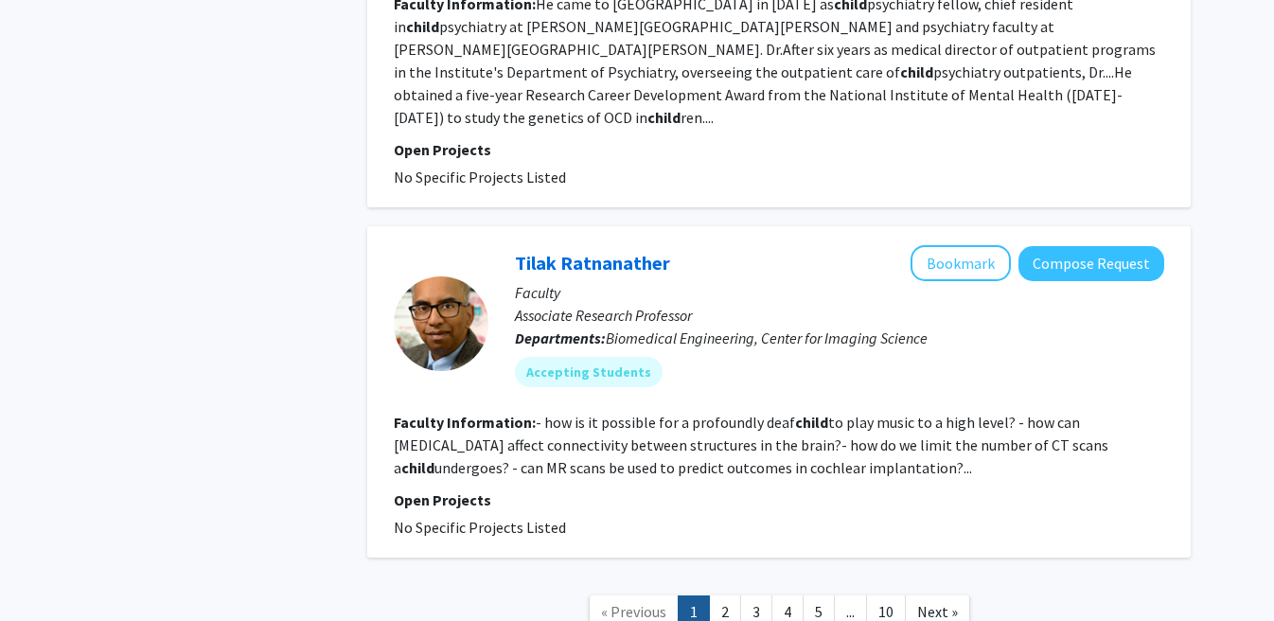
scroll to position [4445, 0]
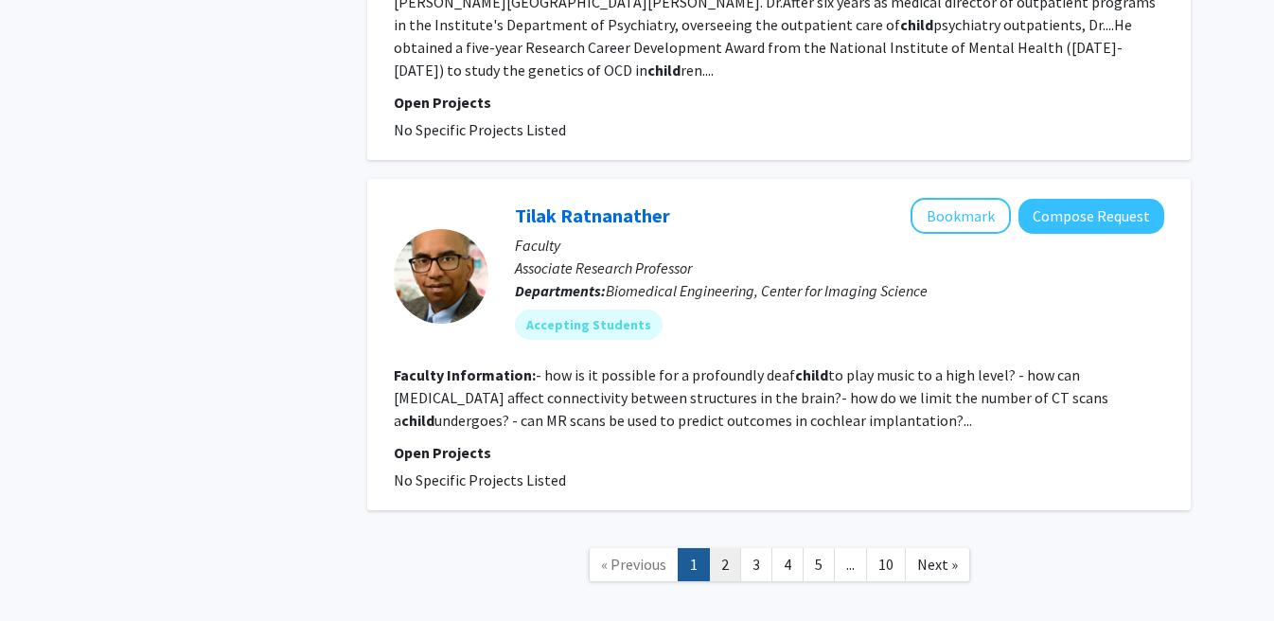
click at [726, 548] on link "2" at bounding box center [725, 564] width 32 height 33
